Goal: Task Accomplishment & Management: Complete application form

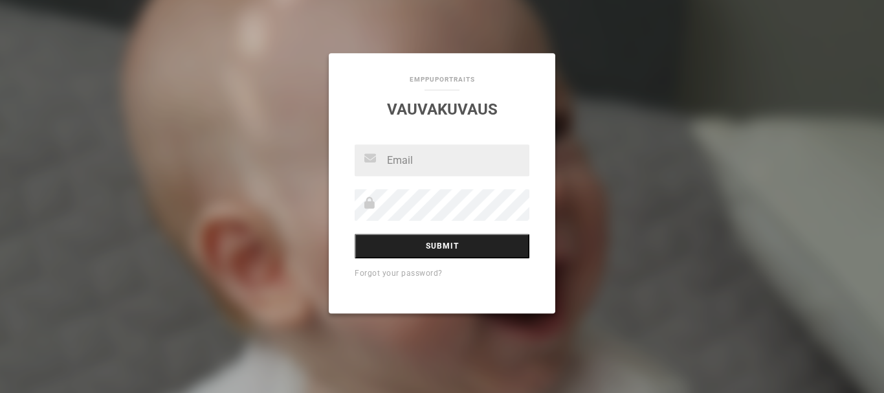
type input "tilpehooria@gmail.com"
click at [387, 252] on input "Submit" at bounding box center [441, 245] width 175 height 25
